Goal: Entertainment & Leisure: Browse casually

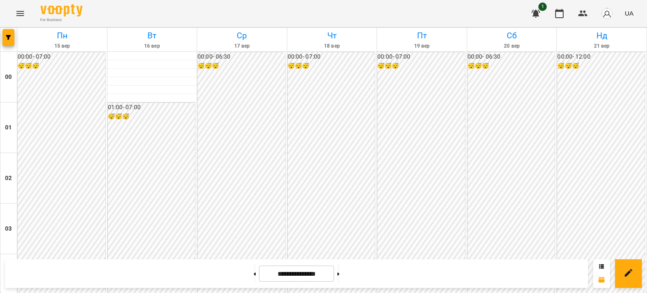
scroll to position [630, 0]
click at [19, 12] on icon "Menu" at bounding box center [20, 13] width 10 height 10
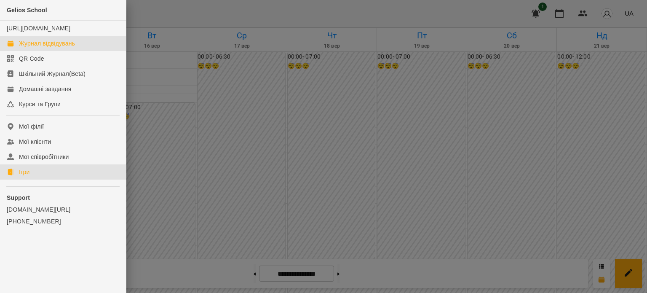
click at [30, 179] on link "Ігри" at bounding box center [63, 171] width 126 height 15
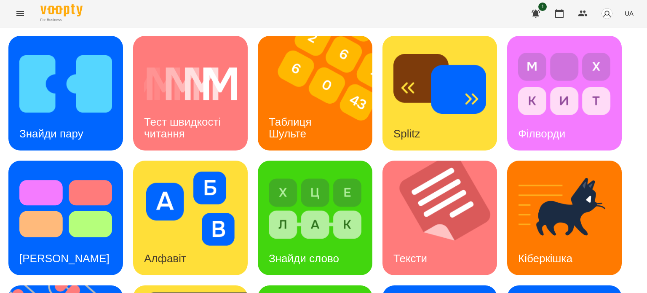
scroll to position [29, 0]
click at [317, 105] on div "Таблиця Шульте" at bounding box center [292, 127] width 68 height 45
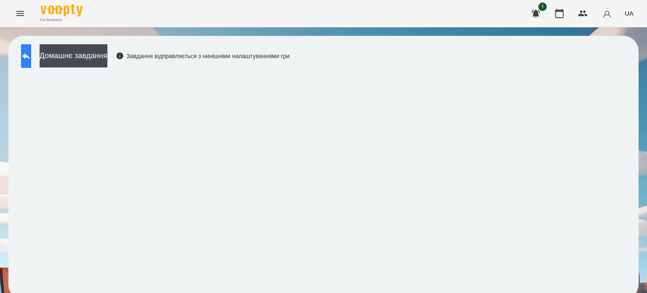
click at [30, 59] on icon at bounding box center [26, 56] width 8 height 6
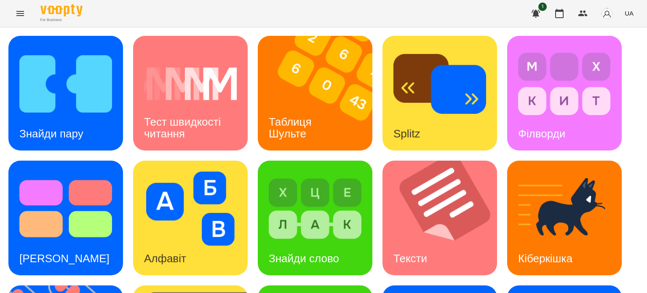
scroll to position [240, 0]
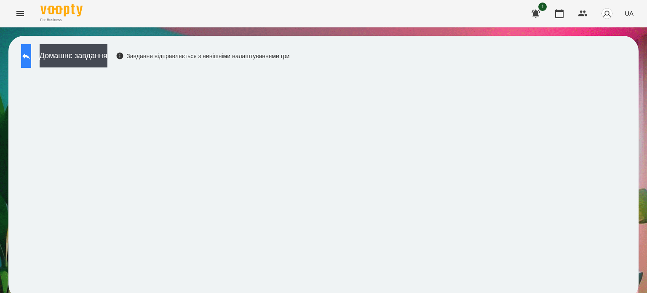
click at [31, 51] on icon at bounding box center [26, 56] width 10 height 10
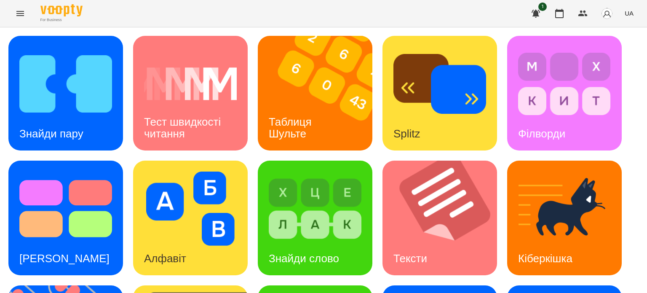
scroll to position [156, 0]
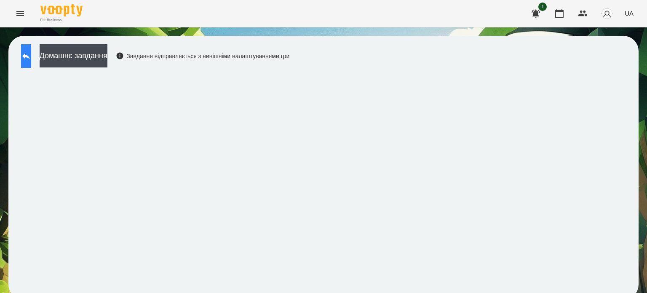
click at [31, 60] on icon at bounding box center [26, 56] width 10 height 10
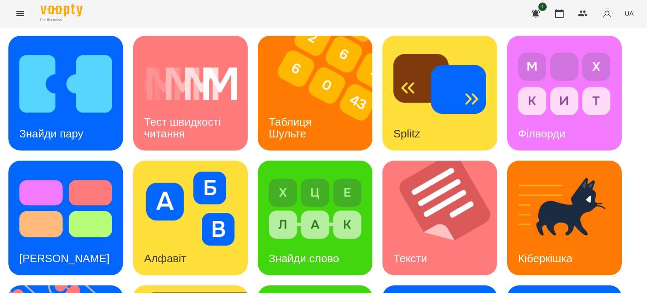
scroll to position [210, 0]
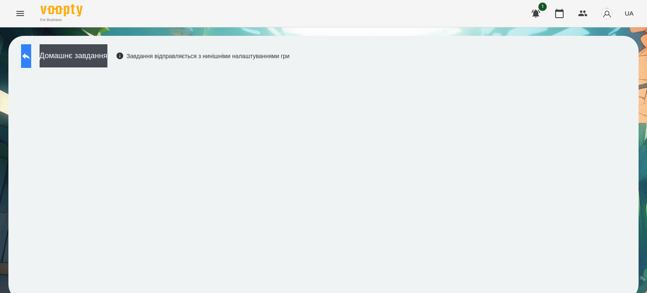
click at [31, 57] on icon at bounding box center [26, 56] width 10 height 10
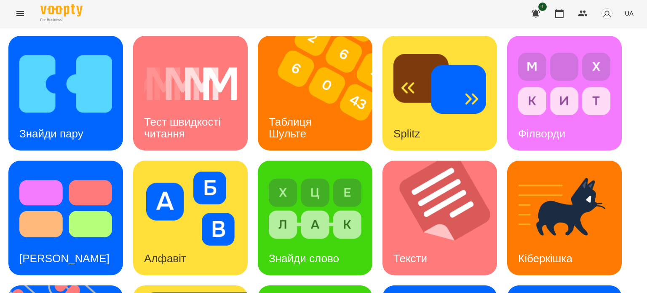
scroll to position [84, 0]
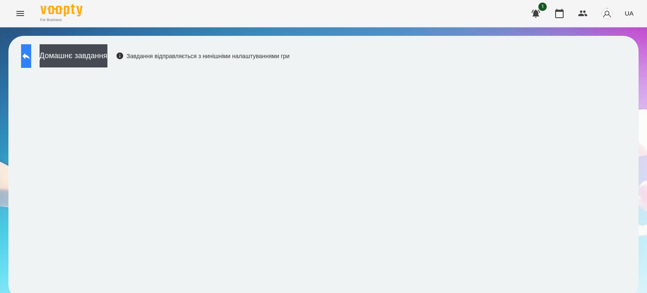
click at [31, 55] on icon at bounding box center [26, 56] width 10 height 10
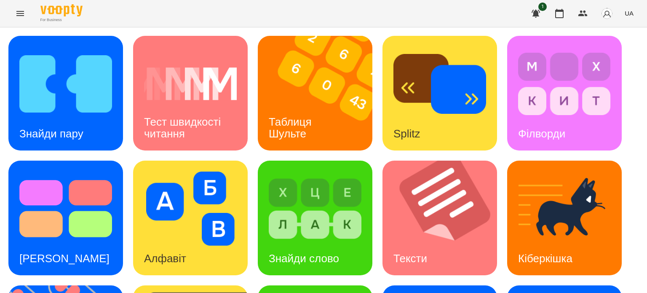
scroll to position [42, 0]
click at [305, 242] on div "Знайди слово" at bounding box center [304, 258] width 92 height 33
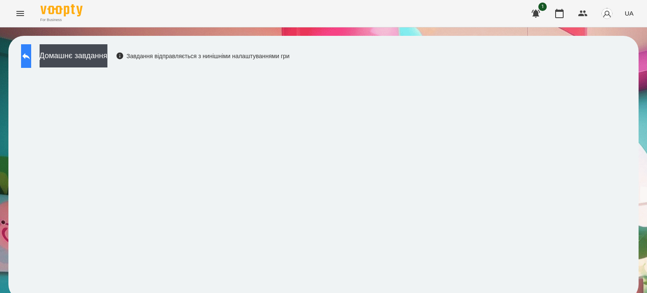
click at [26, 57] on button at bounding box center [26, 56] width 10 height 24
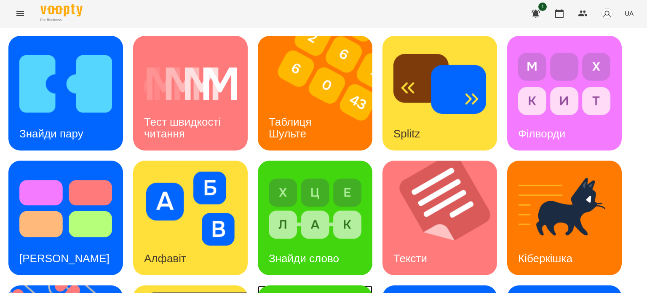
scroll to position [126, 0]
click at [586, 171] on img at bounding box center [564, 208] width 93 height 74
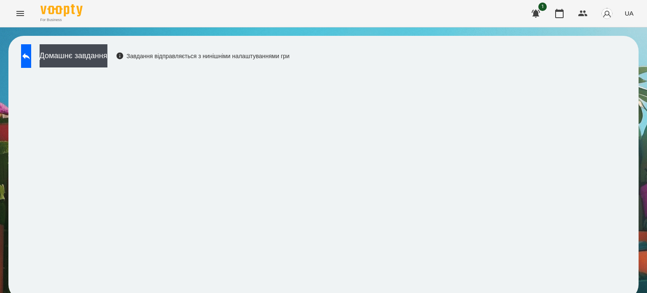
click at [639, 82] on div "Домашнє завдання Завдання відправляється з нинішніми налаштуваннями гри" at bounding box center [323, 167] width 647 height 280
click at [30, 53] on icon at bounding box center [26, 56] width 8 height 6
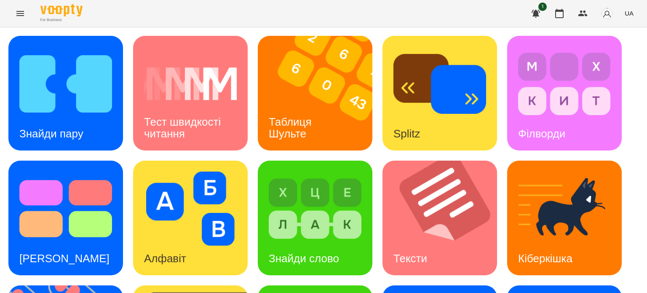
scroll to position [48, 0]
click at [221, 105] on div "Тест швидкості читання" at bounding box center [190, 127] width 114 height 45
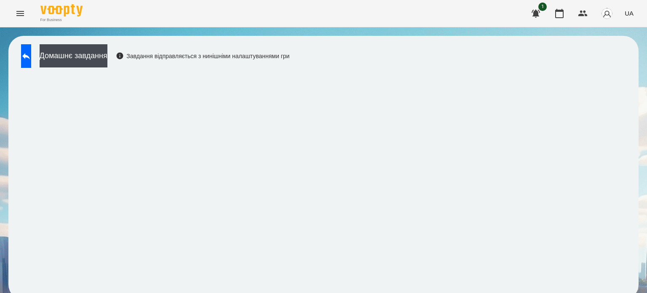
scroll to position [6, 0]
click at [30, 51] on icon at bounding box center [26, 56] width 10 height 10
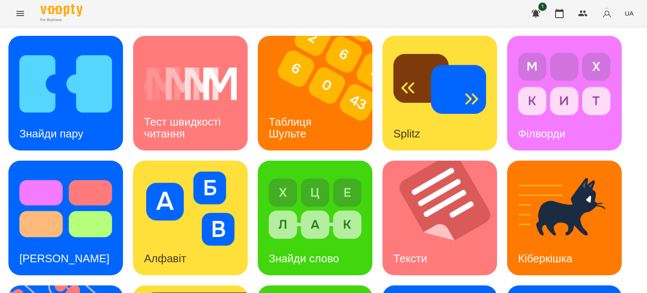
click at [21, 15] on icon "Menu" at bounding box center [20, 13] width 10 height 10
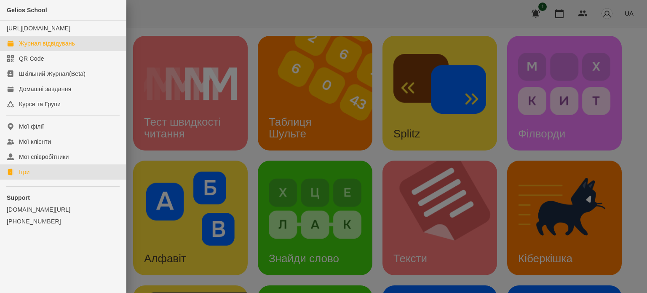
click at [33, 48] on div "Журнал відвідувань" at bounding box center [47, 43] width 56 height 8
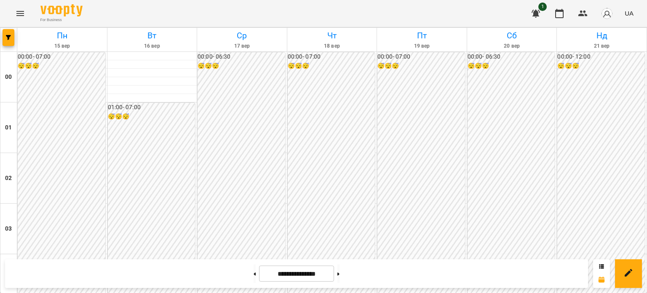
scroll to position [968, 0]
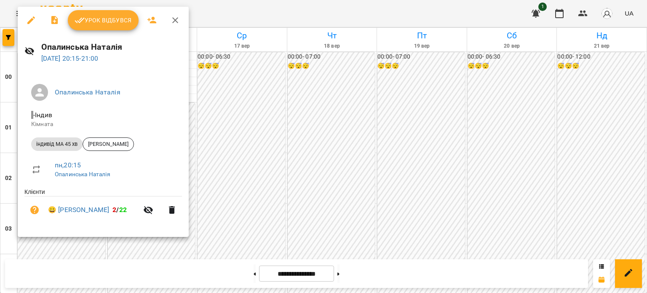
click at [106, 18] on span "Урок відбувся" at bounding box center [103, 20] width 57 height 10
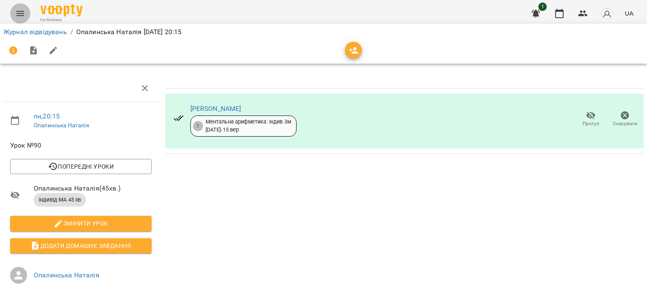
click at [19, 14] on icon "Menu" at bounding box center [20, 13] width 10 height 10
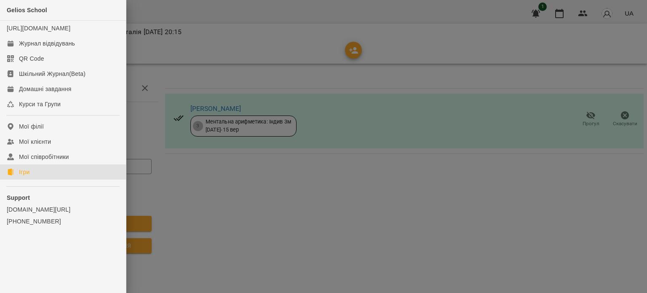
click at [30, 179] on link "Ігри" at bounding box center [63, 171] width 126 height 15
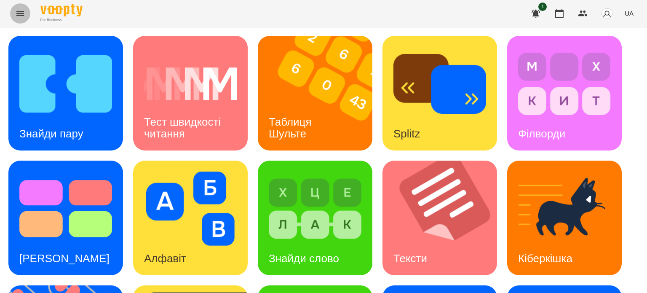
click at [23, 12] on icon "Menu" at bounding box center [20, 13] width 10 height 10
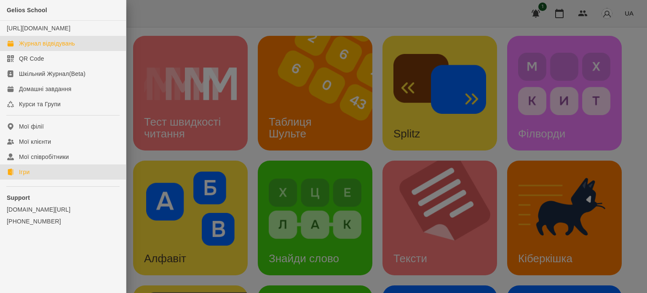
click at [43, 48] on div "Журнал відвідувань" at bounding box center [47, 43] width 56 height 8
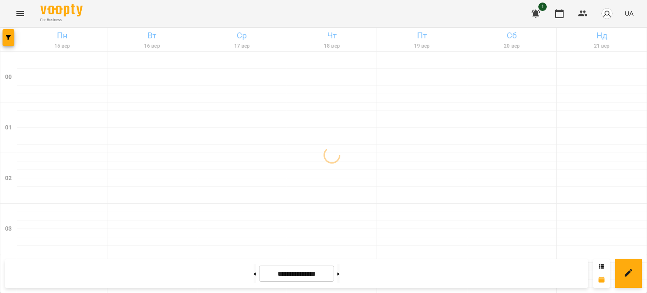
scroll to position [1009, 0]
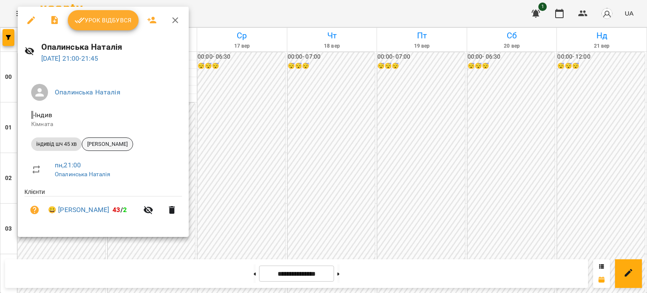
click at [98, 141] on span "[PERSON_NAME]" at bounding box center [107, 144] width 51 height 8
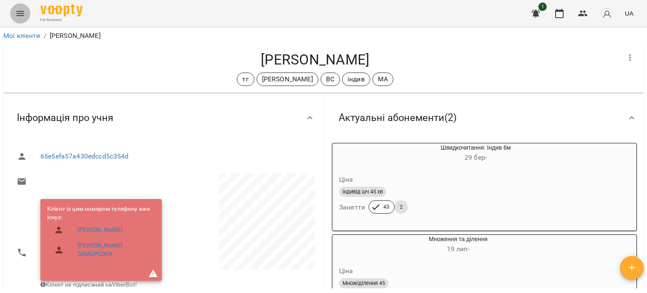
click at [19, 11] on icon "Menu" at bounding box center [20, 13] width 8 height 5
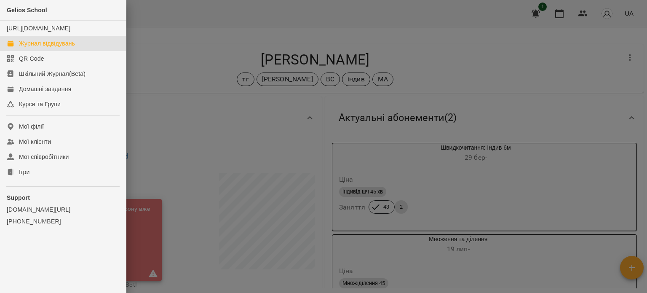
click at [39, 47] on div "Журнал відвідувань" at bounding box center [47, 43] width 56 height 8
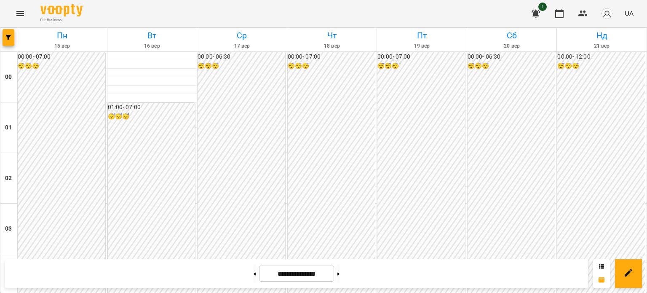
scroll to position [926, 0]
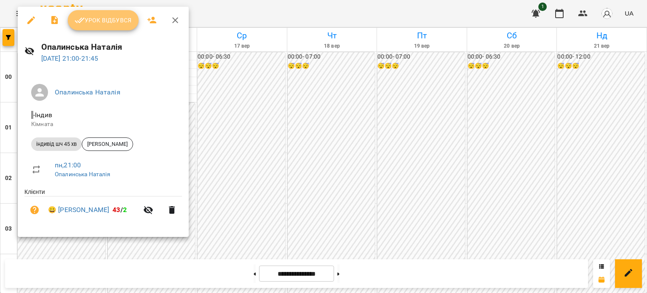
click at [109, 19] on span "Урок відбувся" at bounding box center [103, 20] width 57 height 10
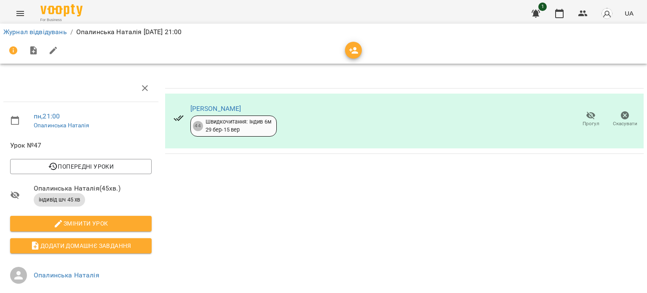
click at [18, 14] on icon "Menu" at bounding box center [20, 13] width 10 height 10
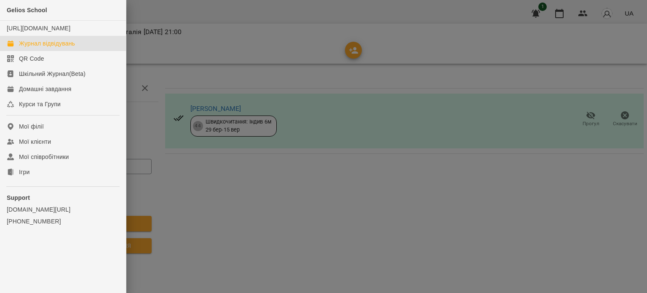
click at [44, 48] on div "Журнал відвідувань" at bounding box center [47, 43] width 56 height 8
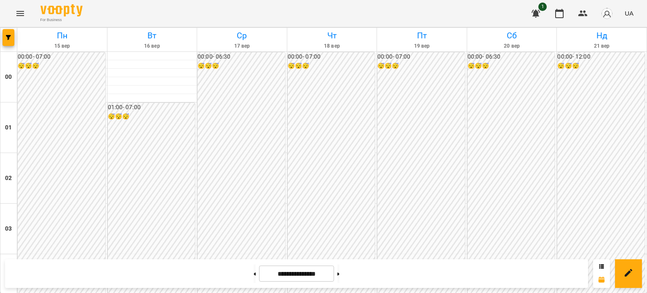
scroll to position [925, 0]
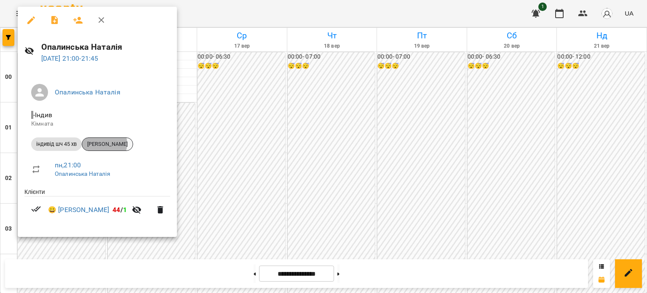
click at [104, 144] on span "[PERSON_NAME]" at bounding box center [107, 144] width 51 height 8
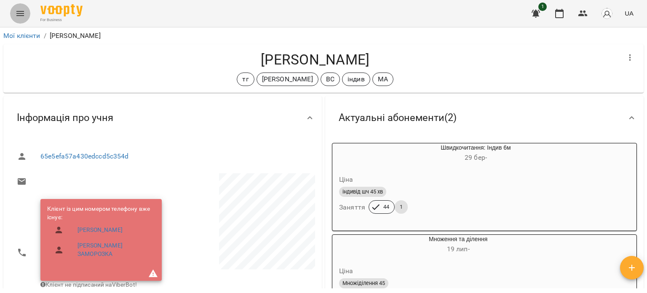
click at [19, 13] on icon "Menu" at bounding box center [20, 13] width 10 height 10
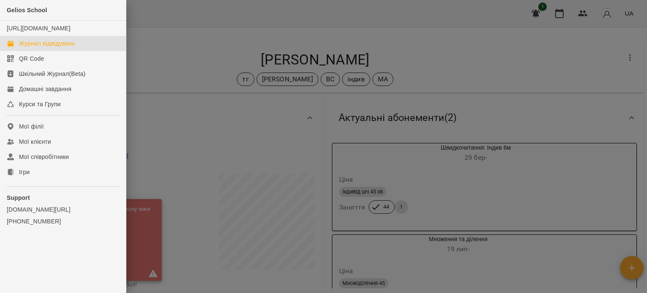
click at [49, 48] on div "Журнал відвідувань" at bounding box center [47, 43] width 56 height 8
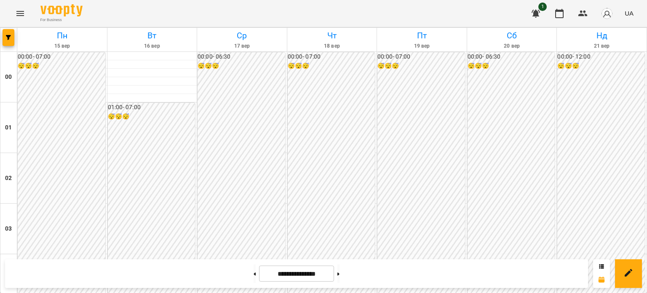
scroll to position [378, 0]
click at [17, 13] on icon "Menu" at bounding box center [20, 13] width 8 height 5
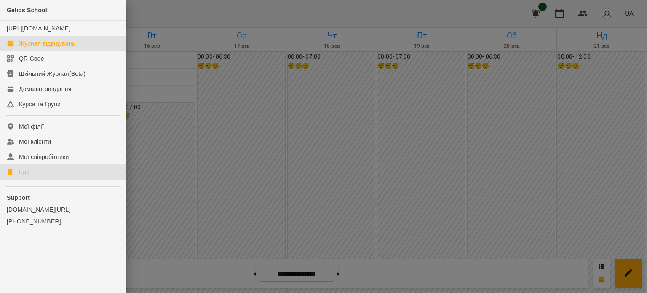
click at [34, 179] on link "Ігри" at bounding box center [63, 171] width 126 height 15
